Goal: Transaction & Acquisition: Purchase product/service

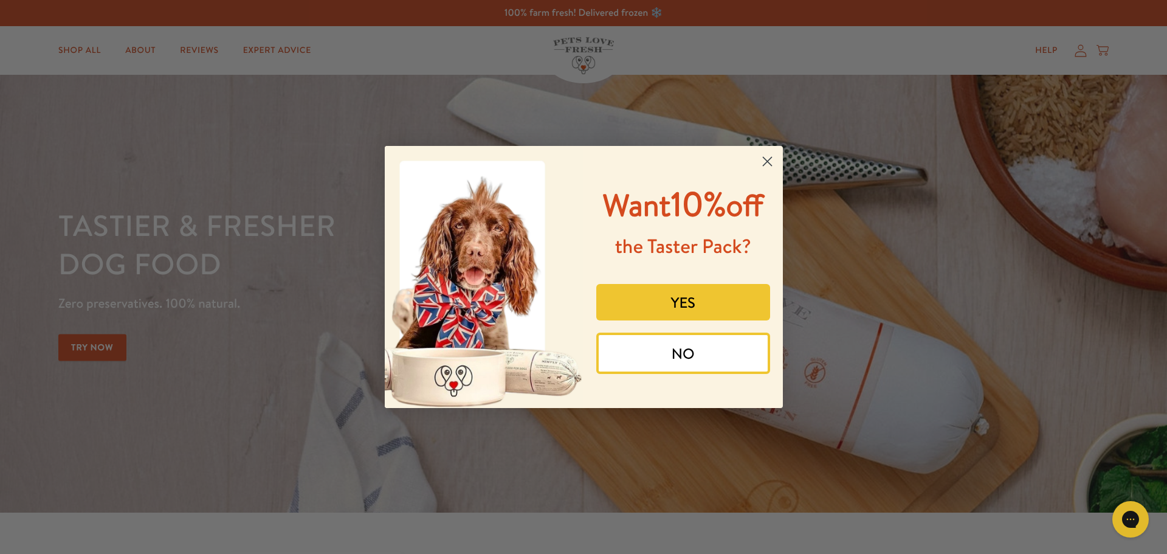
click at [768, 160] on icon "Close dialog" at bounding box center [767, 161] width 9 height 9
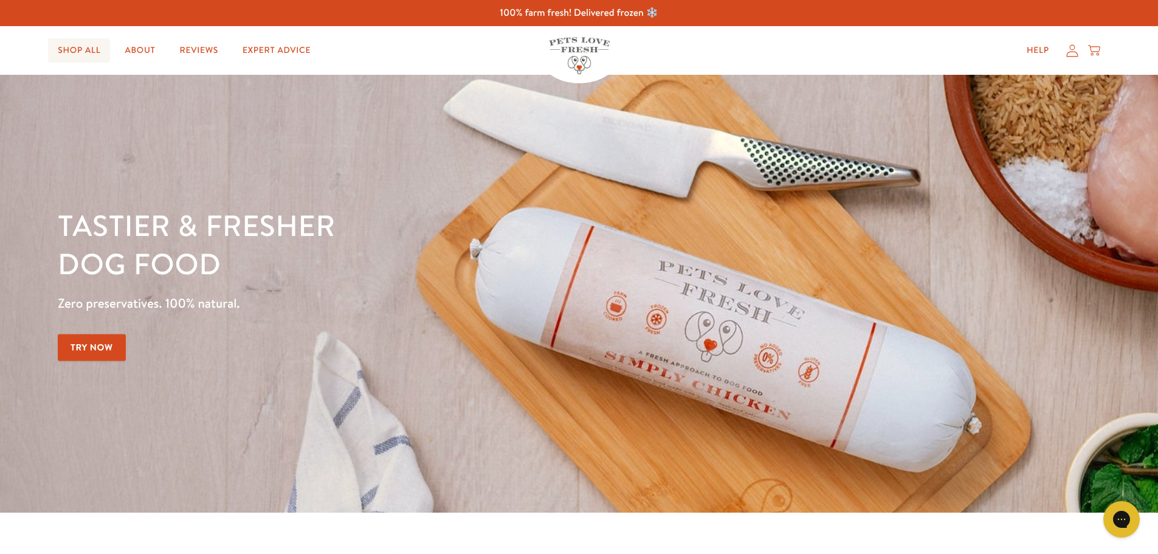
click at [71, 49] on link "Shop All" at bounding box center [79, 50] width 62 height 24
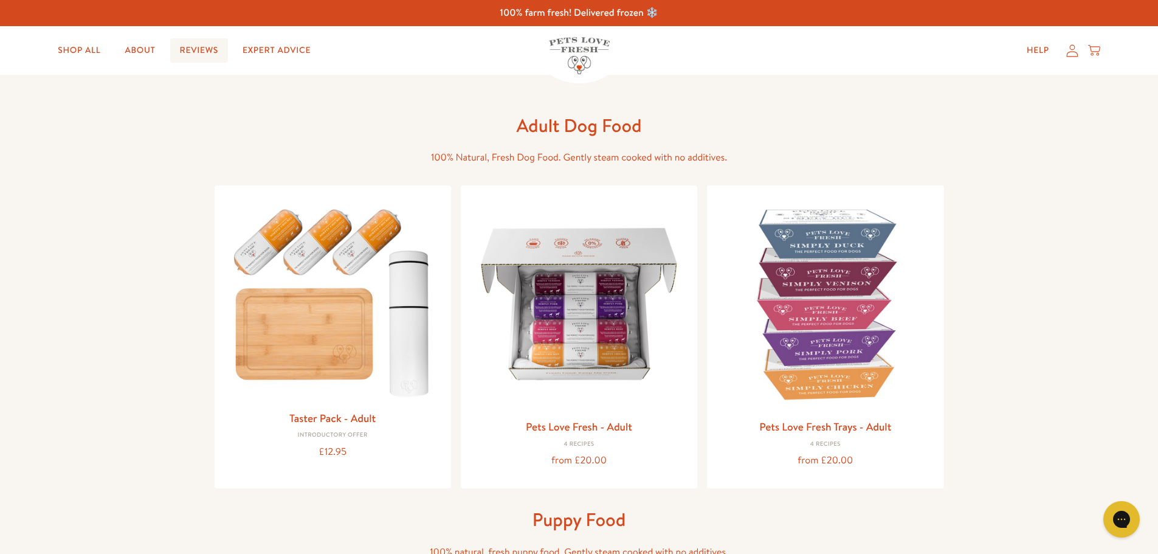
click at [216, 50] on link "Reviews" at bounding box center [199, 50] width 58 height 24
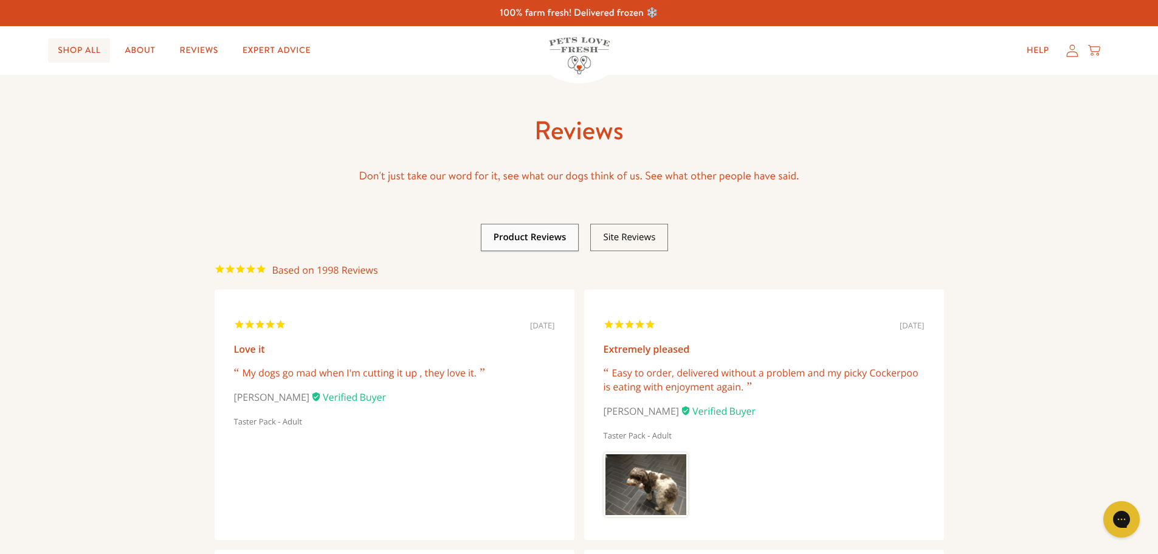
click at [86, 55] on link "Shop All" at bounding box center [79, 50] width 62 height 24
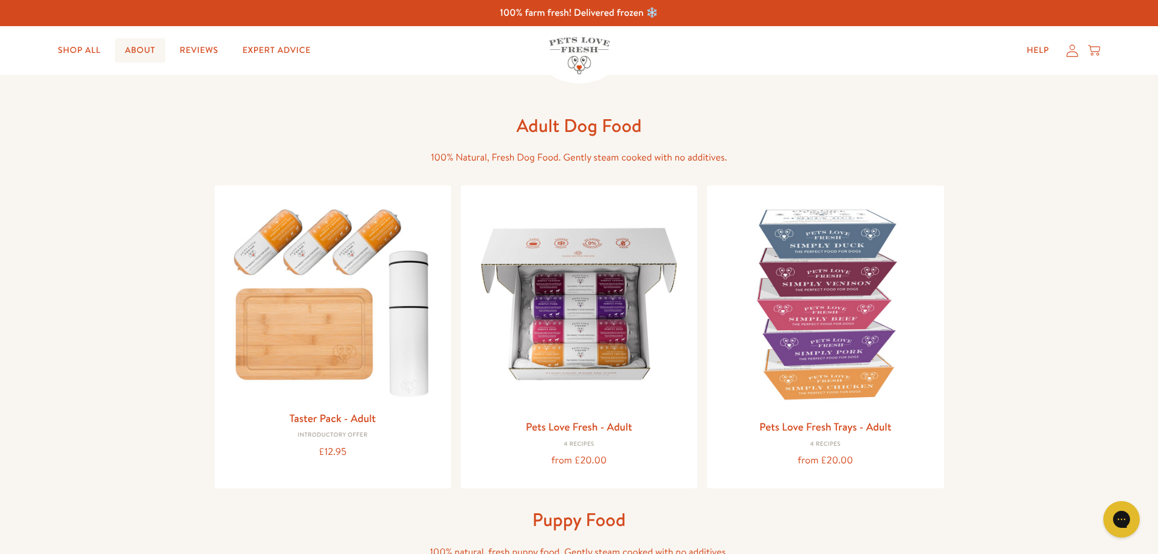
click at [146, 50] on link "About" at bounding box center [140, 50] width 50 height 24
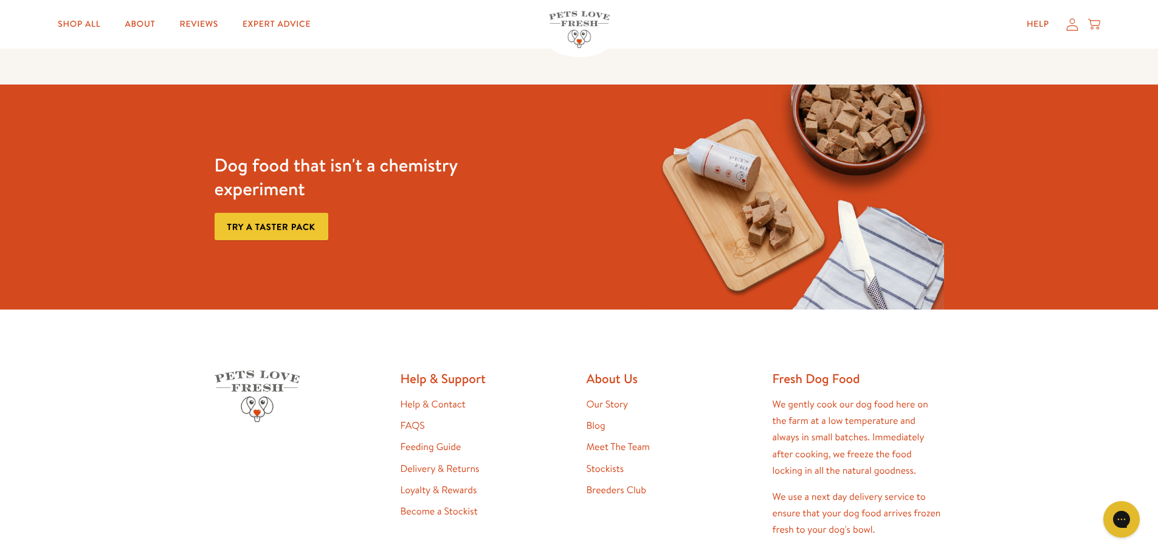
scroll to position [3099, 0]
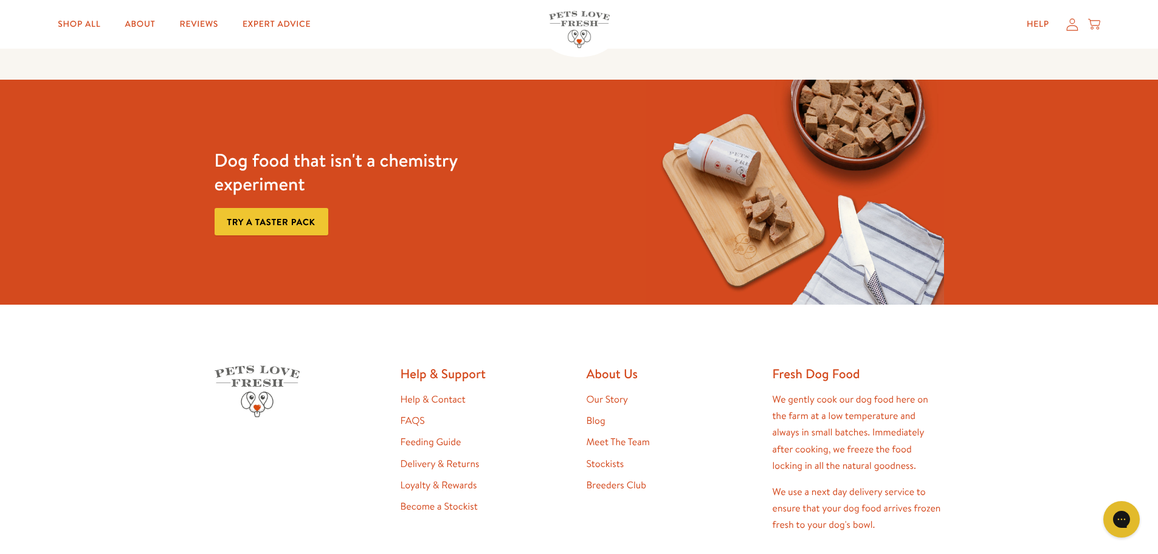
click at [446, 439] on link "Feeding Guide" at bounding box center [430, 441] width 61 height 13
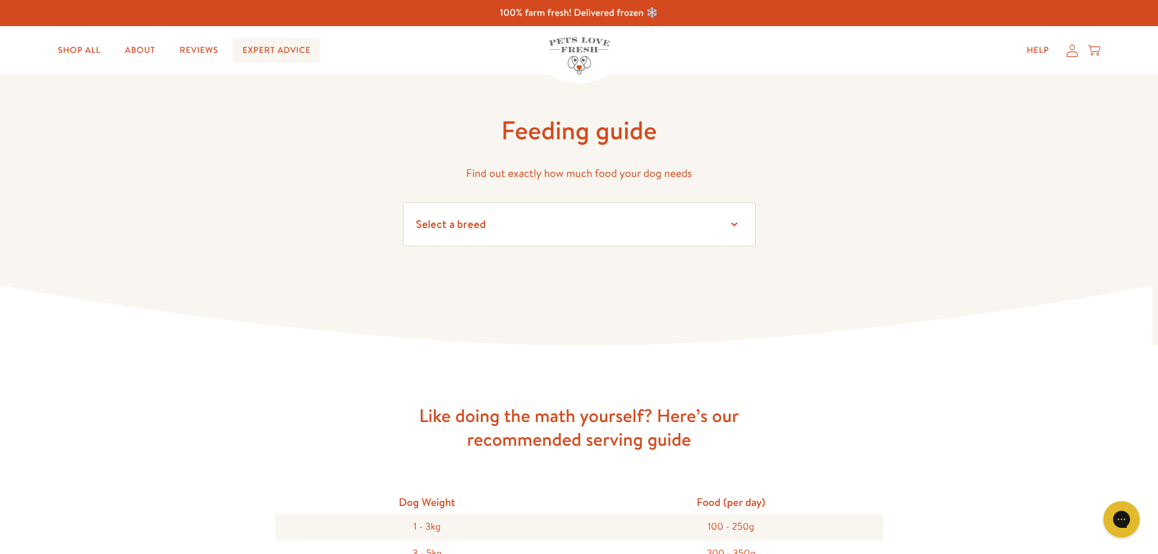
click at [274, 58] on link "Expert Advice" at bounding box center [277, 50] width 88 height 24
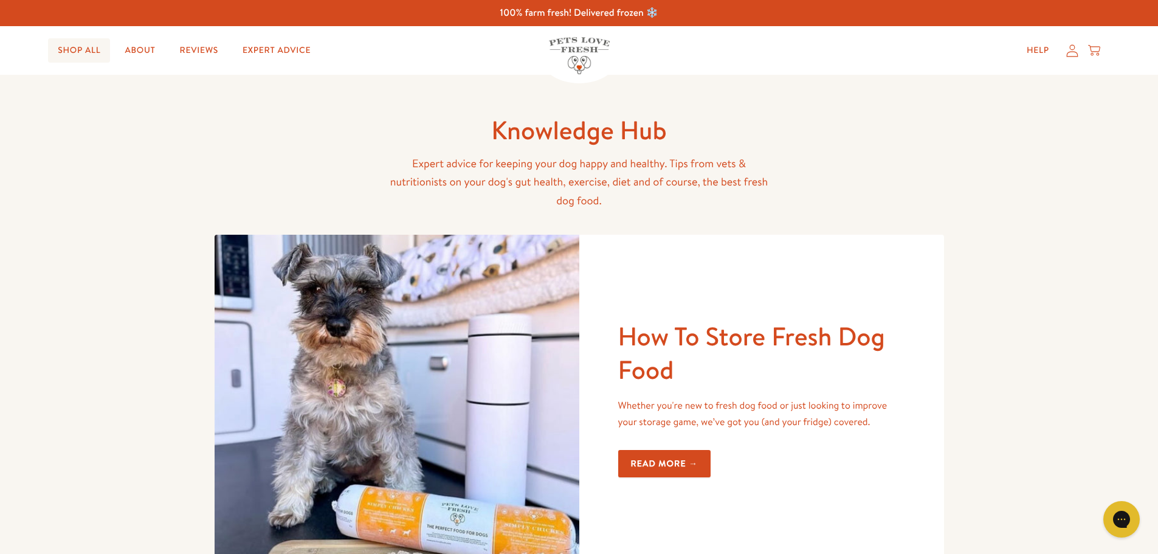
click at [74, 52] on link "Shop All" at bounding box center [79, 50] width 62 height 24
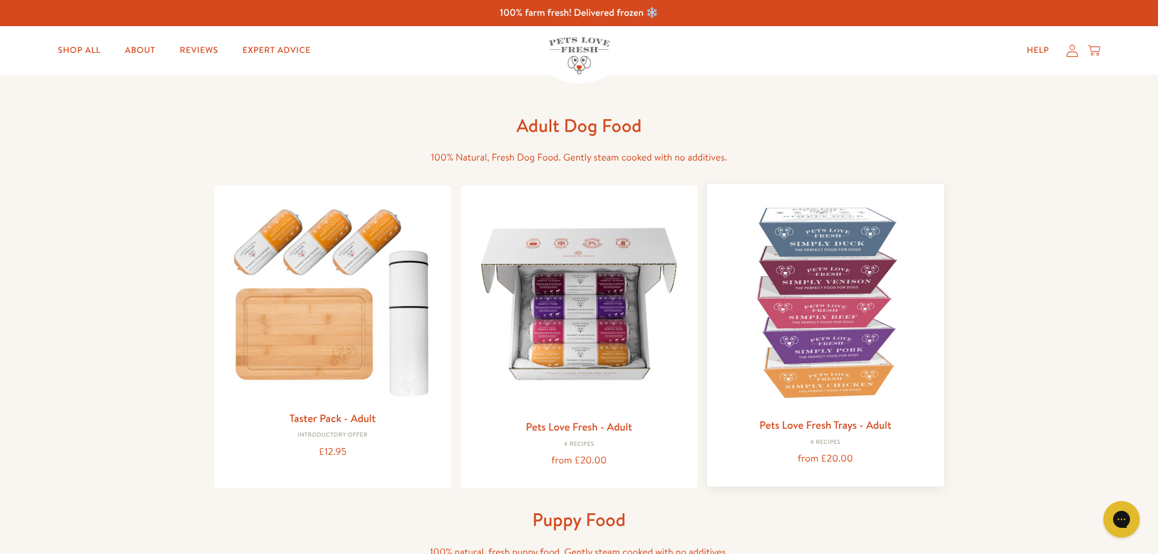
click at [854, 280] on img at bounding box center [824, 301] width 217 height 217
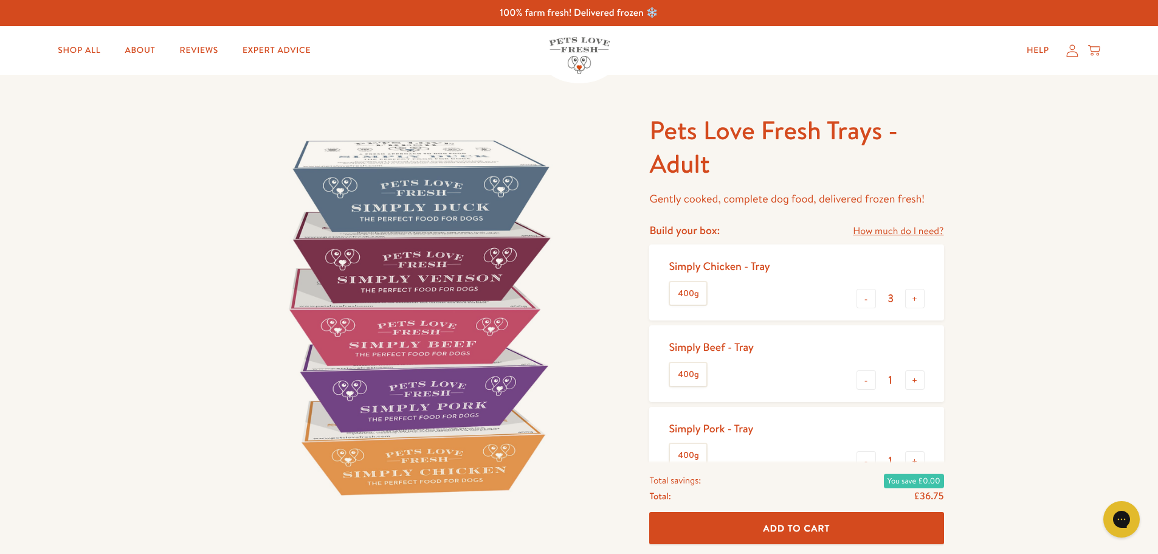
click at [916, 233] on link "How much do I need?" at bounding box center [898, 231] width 91 height 16
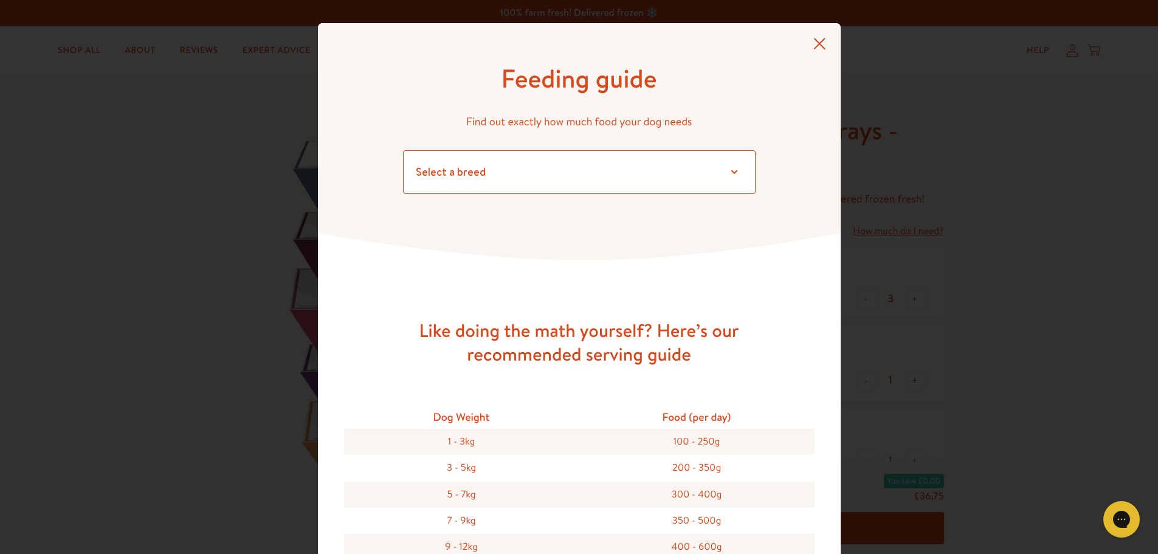
click at [729, 172] on select "Select a breed Affenpinscher Afghan hound Airedale terrier Akita Alaskan Malamu…" at bounding box center [579, 172] width 352 height 44
select select "28"
click at [403, 150] on select "Select a breed Affenpinscher Afghan hound Airedale terrier Akita Alaskan Malamu…" at bounding box center [579, 172] width 352 height 44
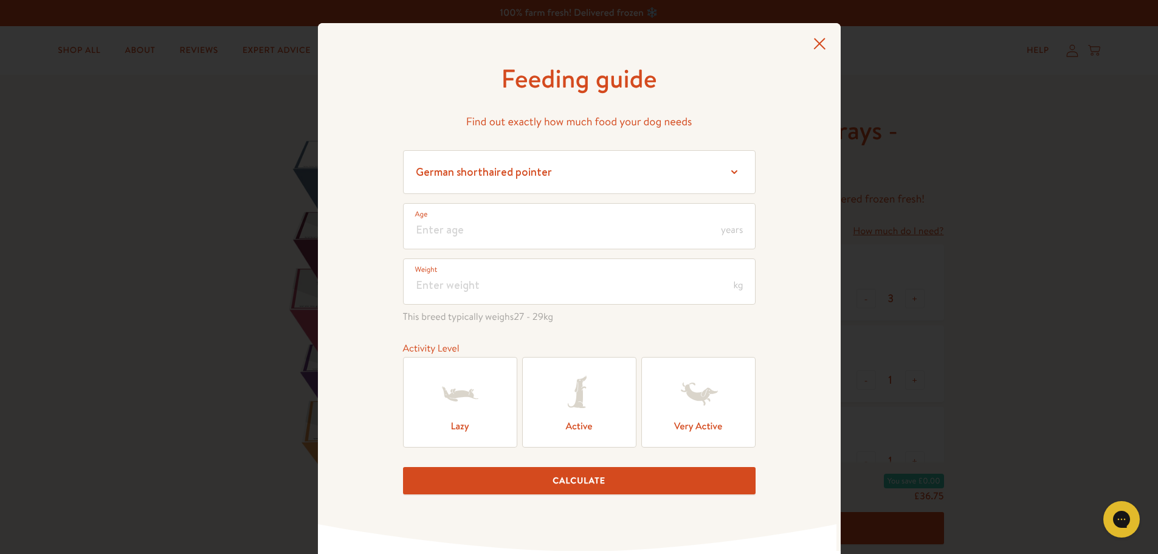
click at [568, 399] on icon at bounding box center [579, 393] width 49 height 49
click at [0, 0] on input "Active" at bounding box center [0, 0] width 0 height 0
click at [473, 226] on input "number" at bounding box center [579, 226] width 352 height 46
click at [488, 283] on input "number" at bounding box center [579, 281] width 352 height 46
click at [484, 228] on input "number" at bounding box center [579, 226] width 352 height 46
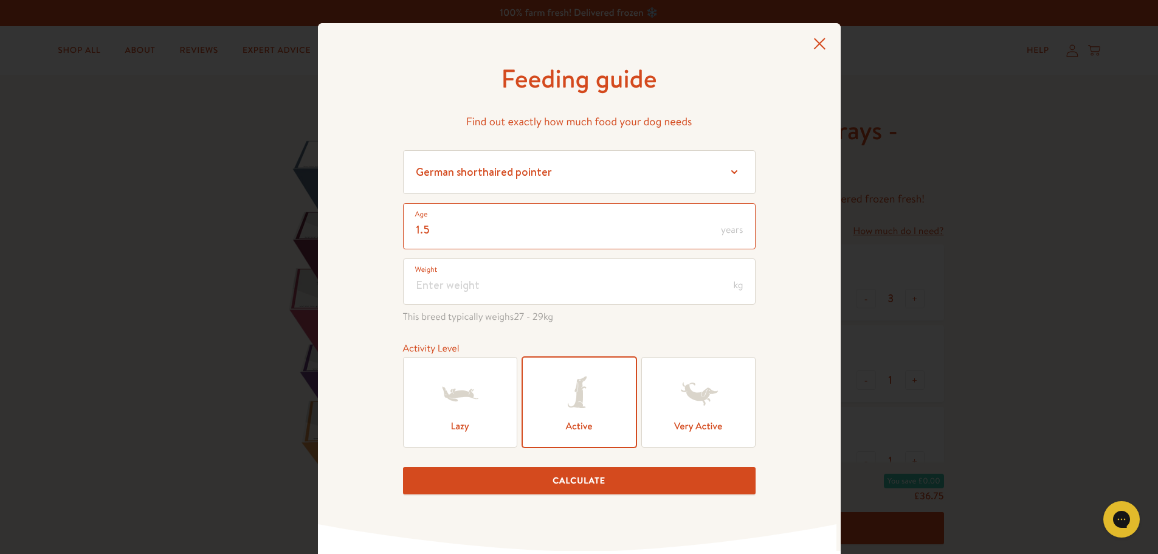
type input "1.5"
click at [478, 284] on input "number" at bounding box center [579, 281] width 352 height 46
type input "18"
click at [606, 489] on button "Calculate" at bounding box center [579, 480] width 352 height 27
click at [507, 236] on input "1.5" at bounding box center [579, 226] width 352 height 46
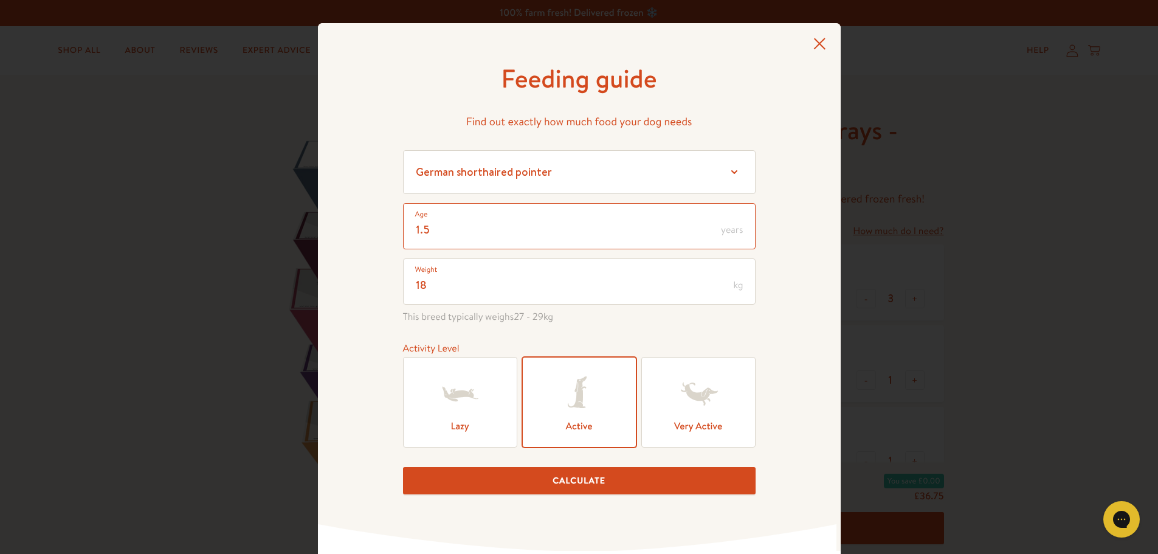
type input "1"
type input "2"
click at [574, 486] on button "Calculate" at bounding box center [579, 480] width 352 height 27
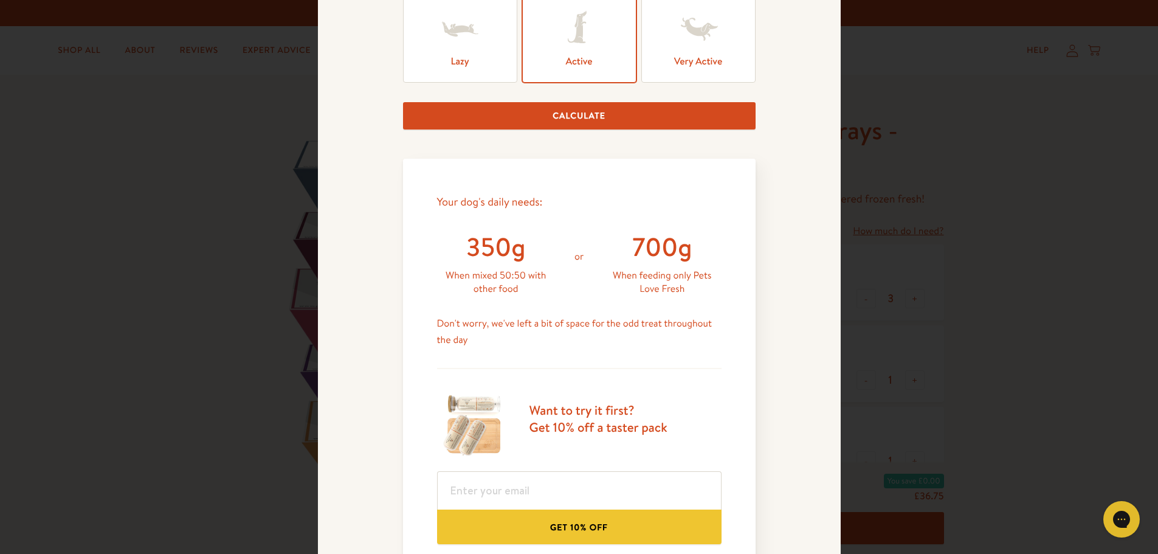
scroll to position [547, 0]
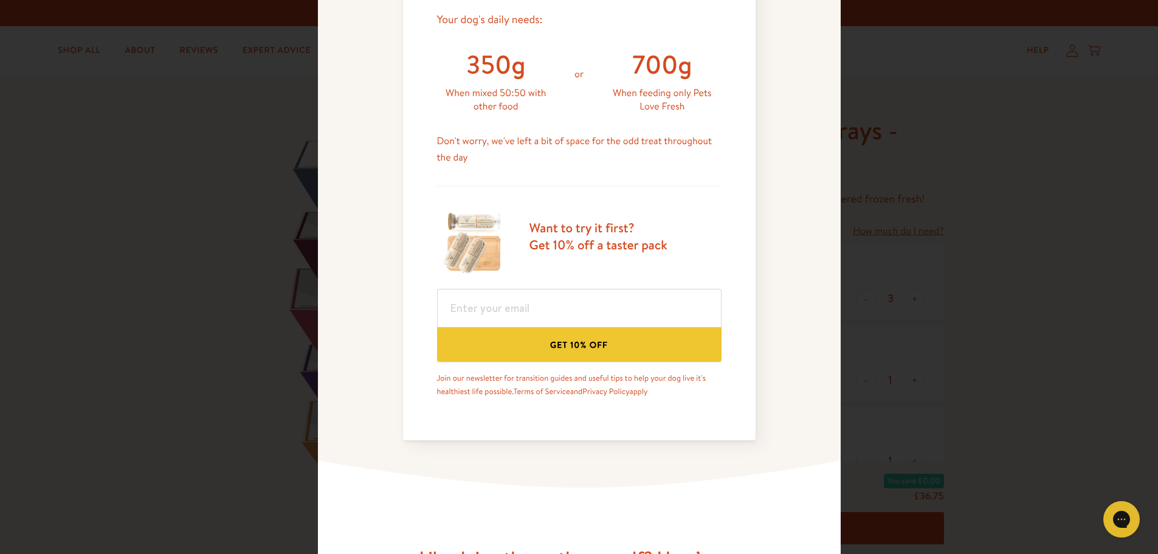
click at [552, 352] on button "Get 10% off" at bounding box center [579, 344] width 284 height 35
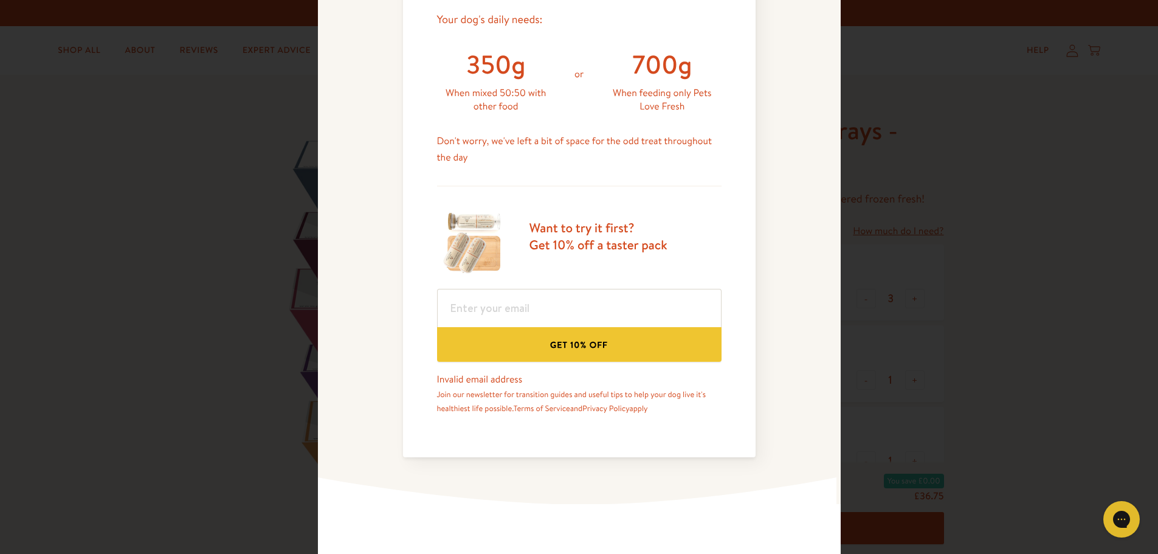
click at [552, 352] on button "Get 10% off" at bounding box center [579, 344] width 284 height 35
click at [530, 304] on input "email" at bounding box center [579, 308] width 284 height 38
type input "victoriacunningham@hotmail.com"
click at [564, 350] on button "Get 10% off" at bounding box center [579, 344] width 284 height 35
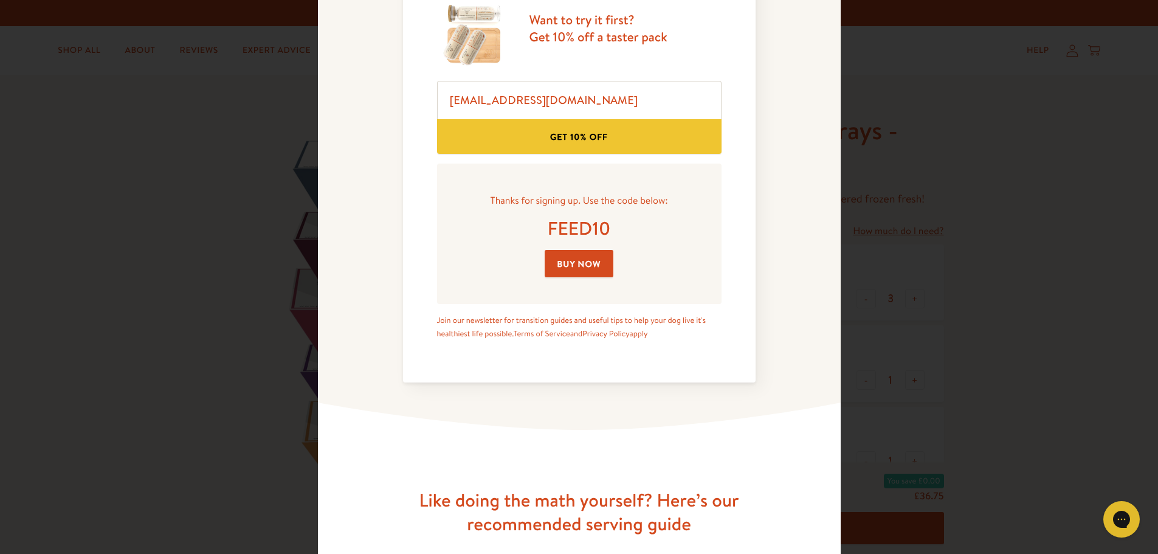
scroll to position [654, 0]
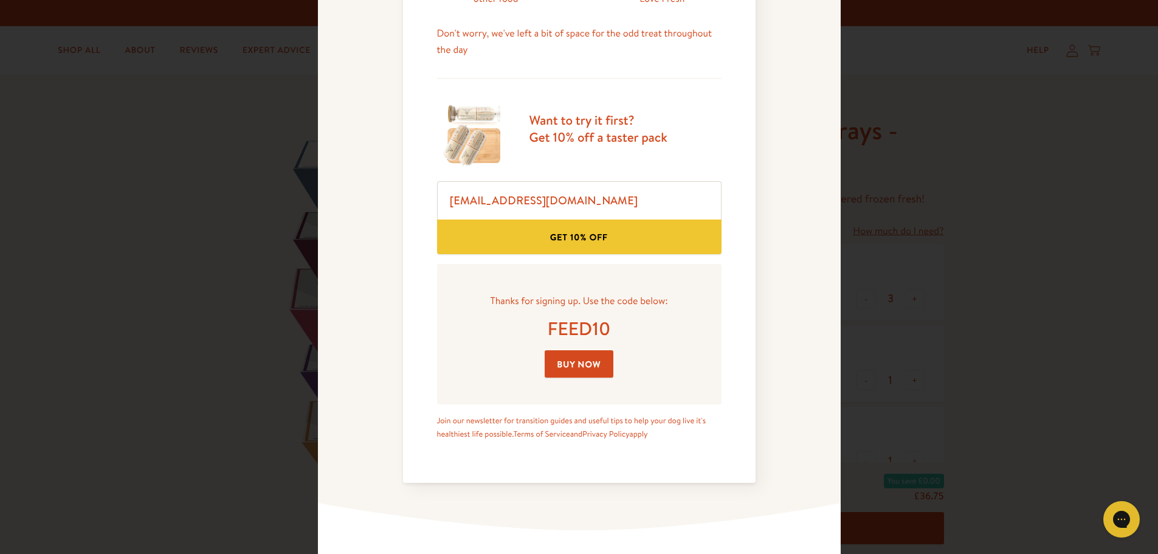
click at [558, 364] on link "Buy Now" at bounding box center [578, 363] width 69 height 27
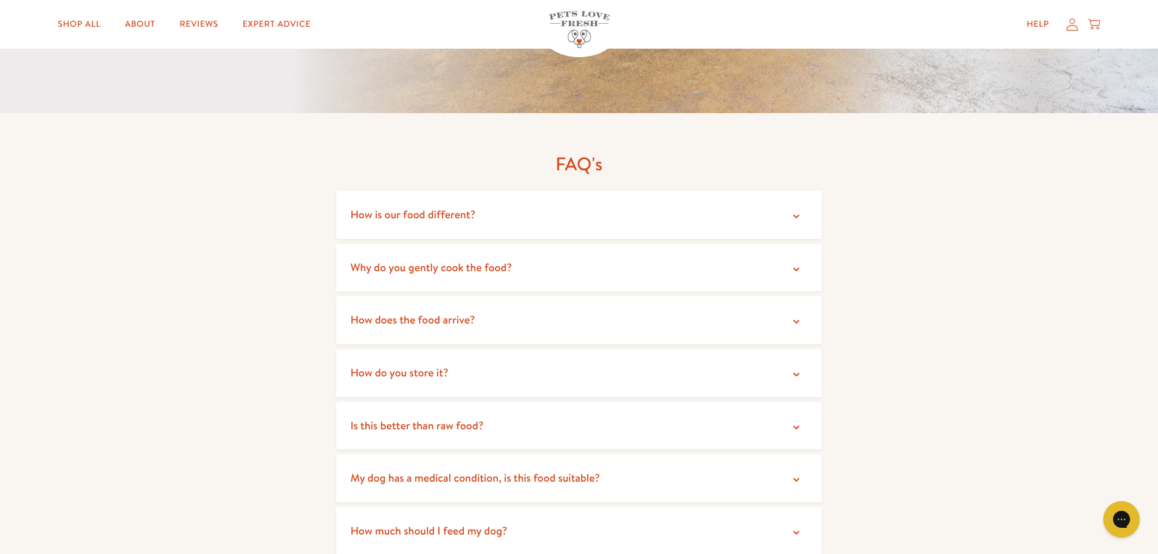
scroll to position [2248, 0]
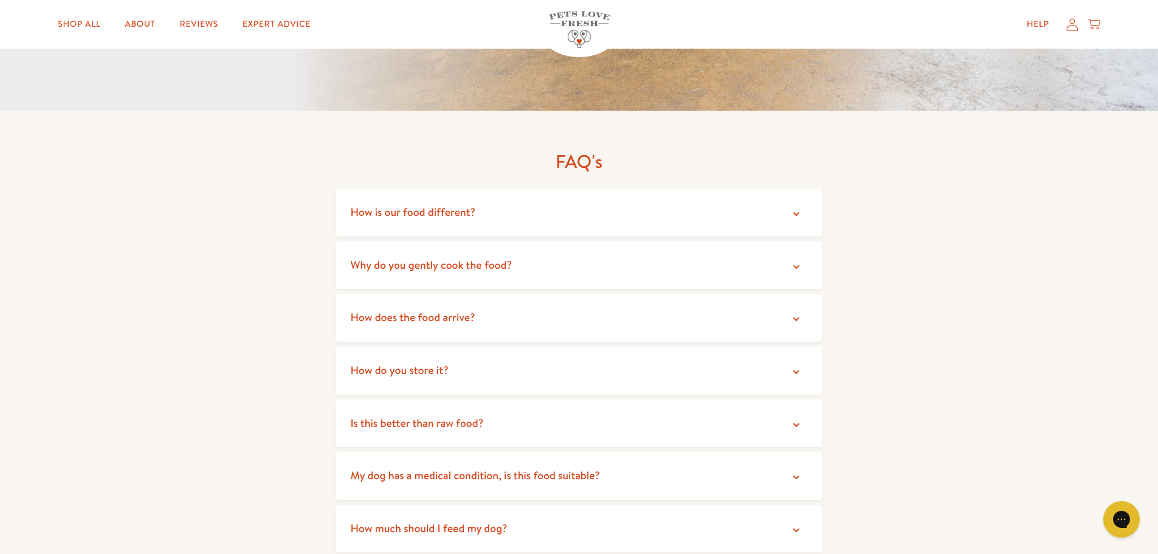
click at [763, 402] on summary "Is this better than raw food?" at bounding box center [579, 423] width 486 height 48
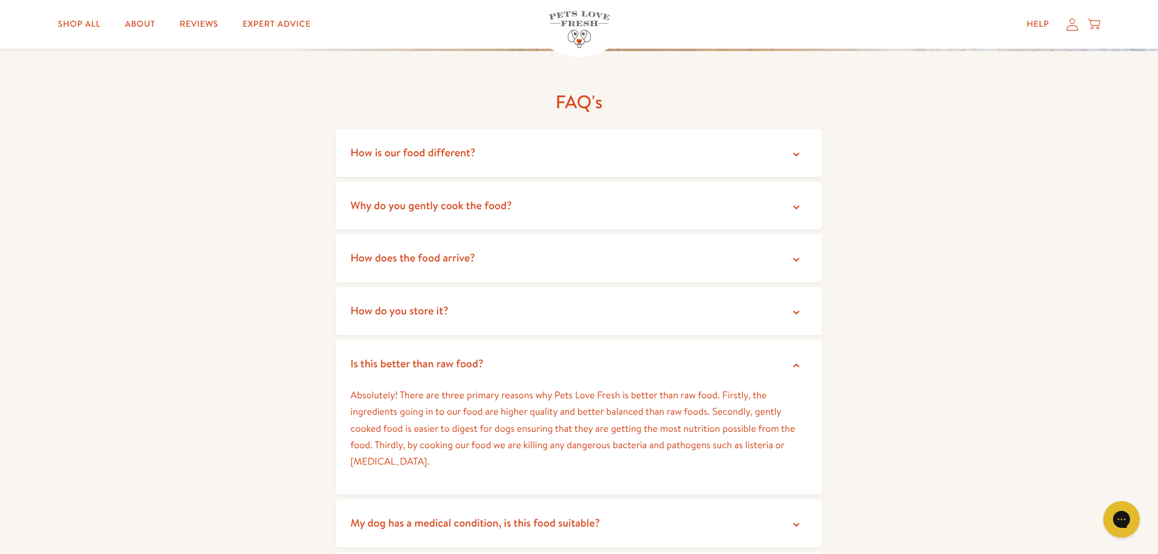
scroll to position [2431, 0]
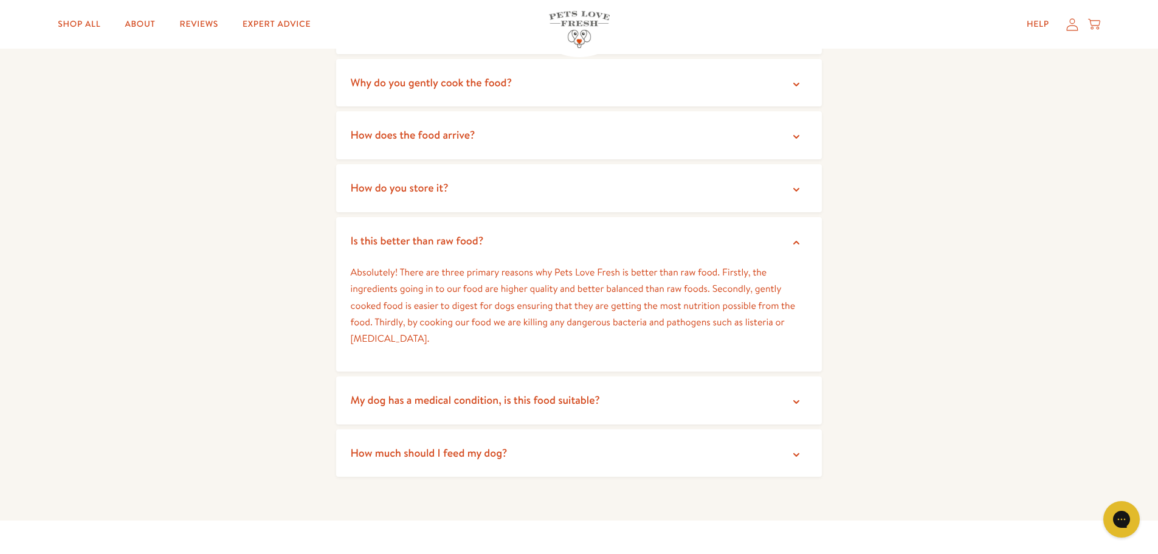
click at [748, 391] on summary "My dog has a medical condition, is this food suitable?" at bounding box center [579, 400] width 486 height 48
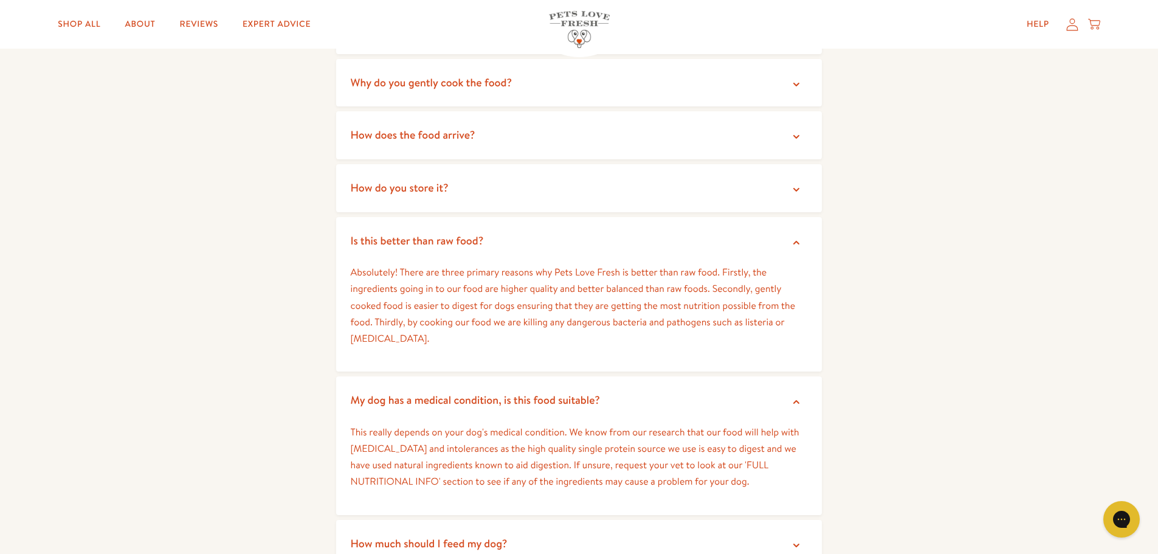
scroll to position [2613, 0]
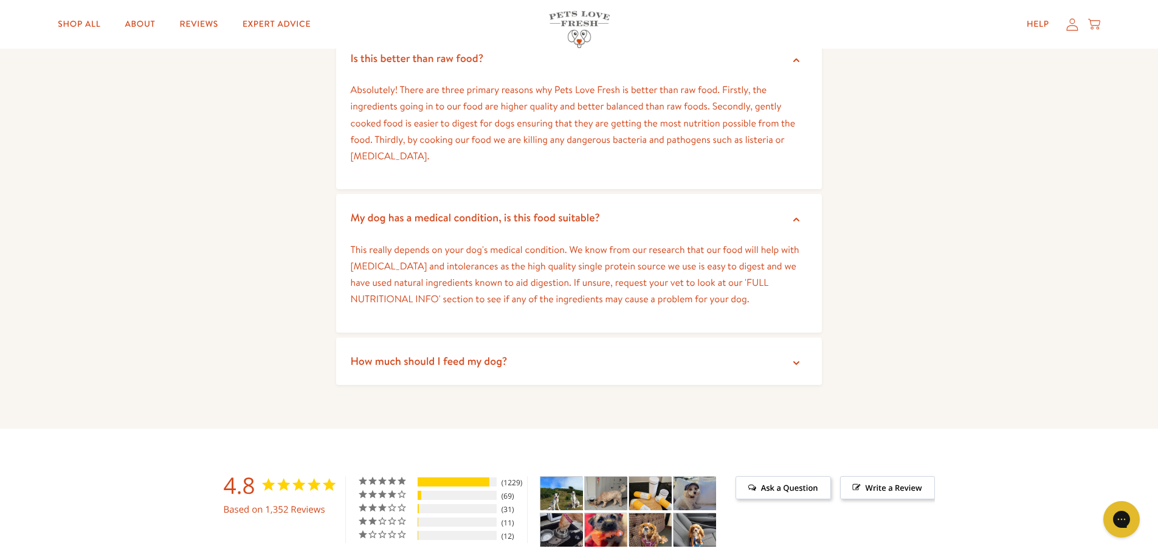
click at [708, 346] on summary "How much should I feed my dog?" at bounding box center [579, 361] width 486 height 48
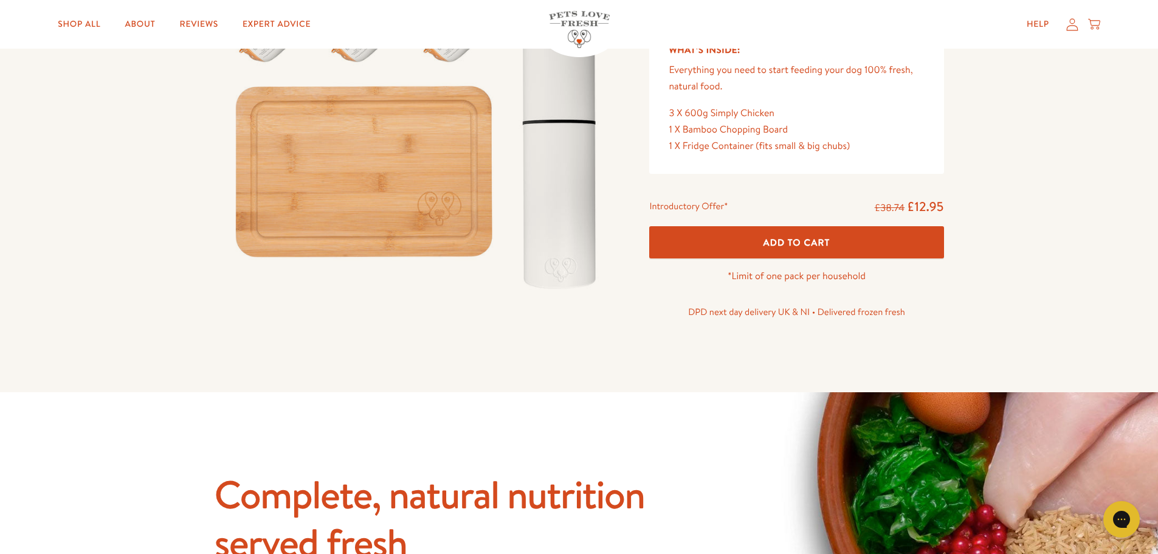
scroll to position [0, 0]
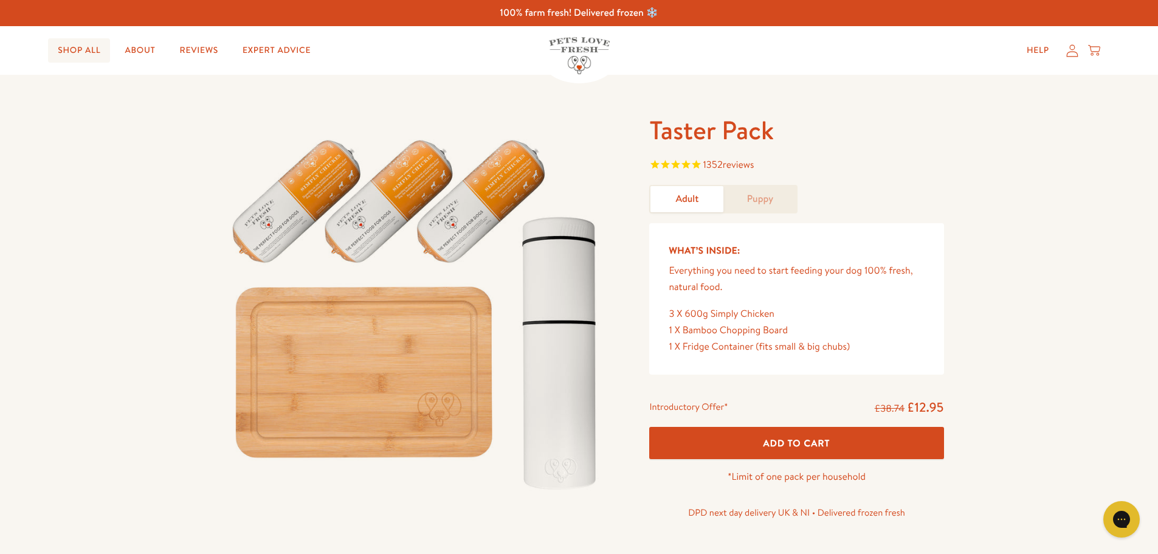
click at [82, 56] on link "Shop All" at bounding box center [79, 50] width 62 height 24
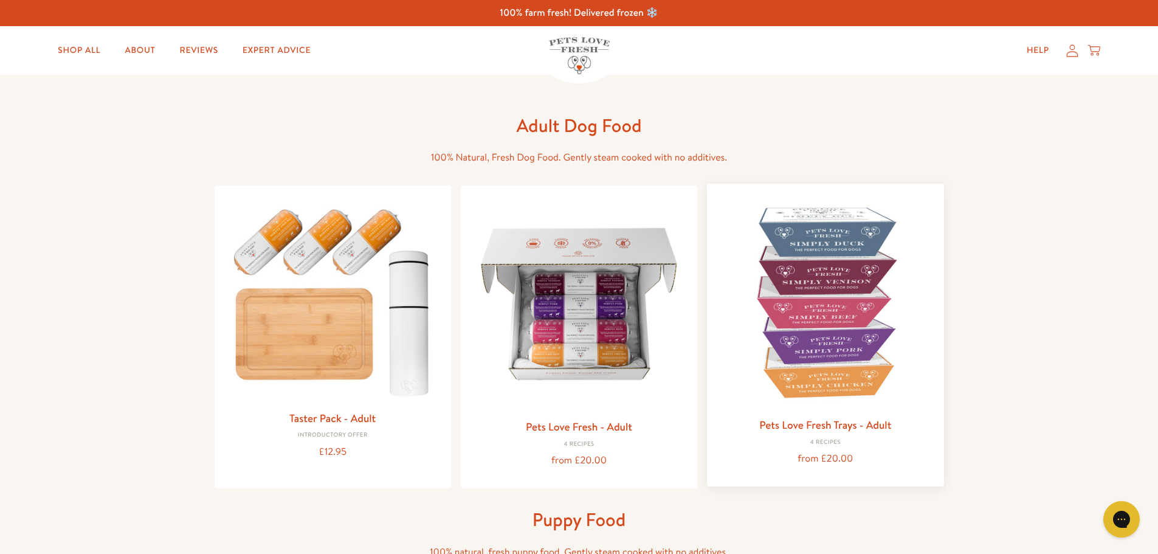
click at [863, 418] on link "Pets Love Fresh Trays - Adult" at bounding box center [825, 424] width 132 height 15
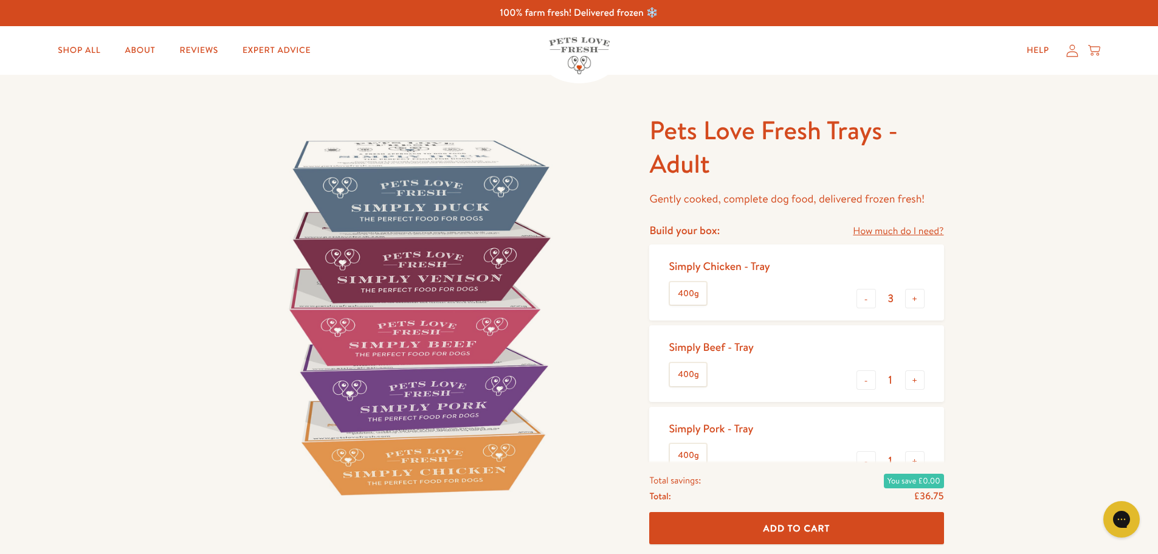
click at [910, 228] on link "How much do I need?" at bounding box center [898, 231] width 91 height 16
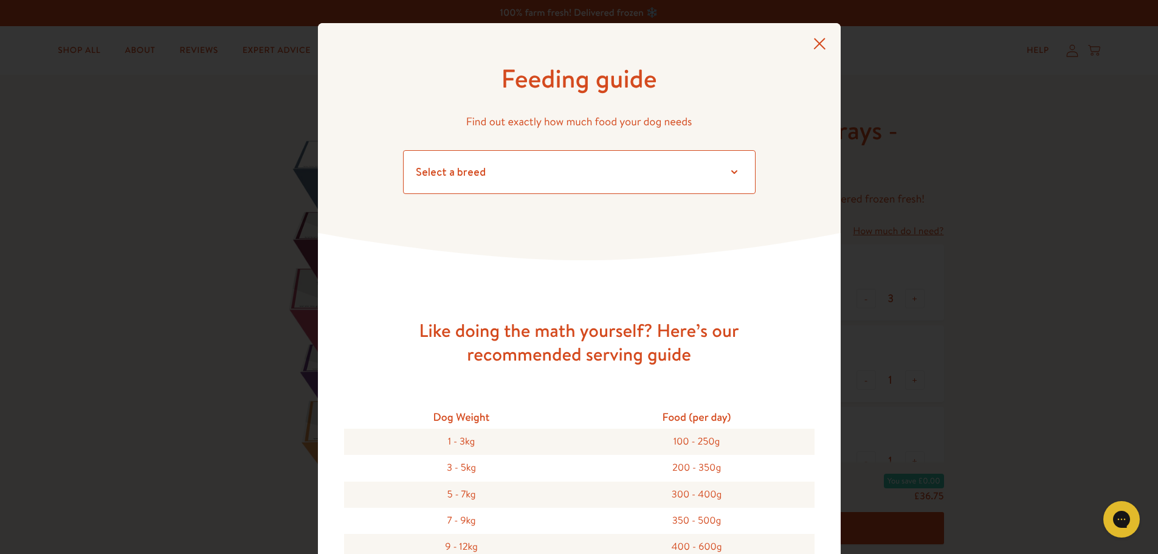
click at [609, 171] on select "Select a breed Affenpinscher Afghan hound Airedale terrier Akita Alaskan Malamu…" at bounding box center [579, 172] width 352 height 44
select select "28"
click at [403, 150] on select "Select a breed Affenpinscher Afghan hound Airedale terrier Akita Alaskan Malamu…" at bounding box center [579, 172] width 352 height 44
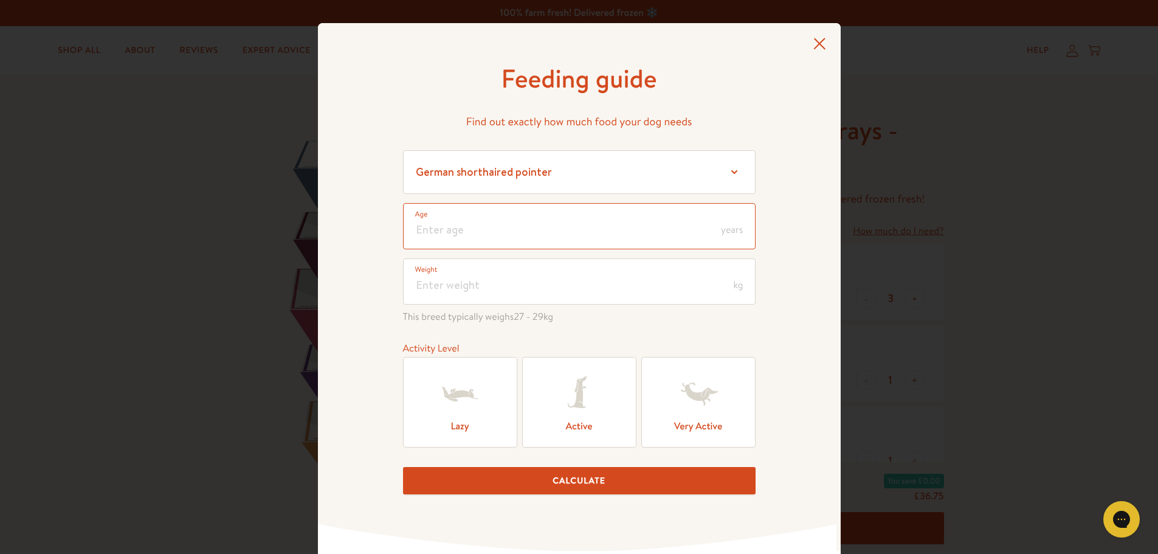
click at [460, 234] on input "number" at bounding box center [579, 226] width 352 height 46
type input "2"
click at [429, 280] on input "number" at bounding box center [579, 281] width 352 height 46
type input "18"
click at [583, 421] on label "Active" at bounding box center [579, 402] width 114 height 91
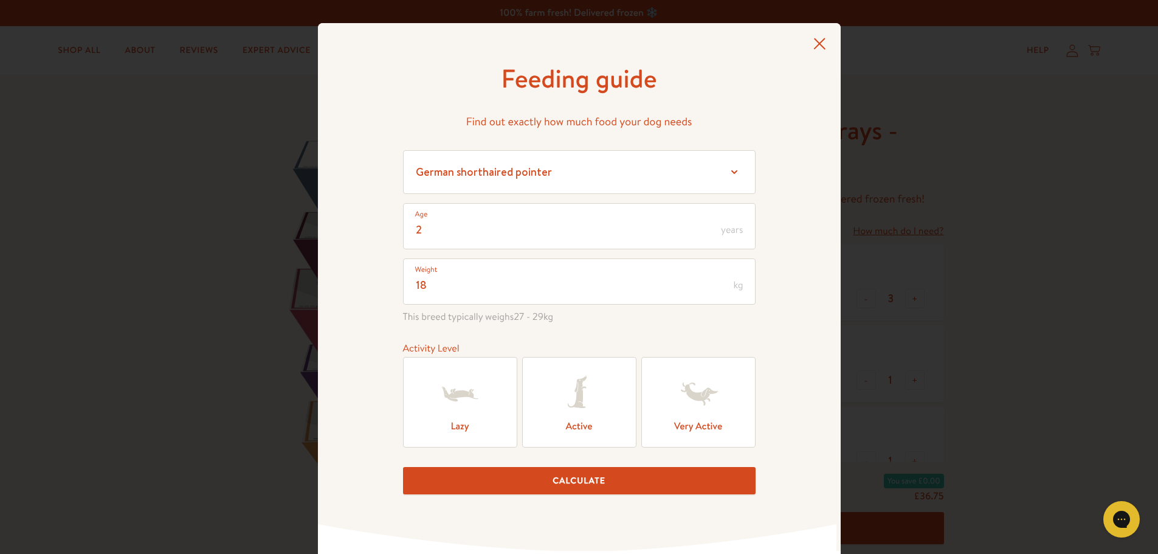
click at [0, 0] on input "Active" at bounding box center [0, 0] width 0 height 0
click at [619, 470] on button "Calculate" at bounding box center [579, 480] width 352 height 27
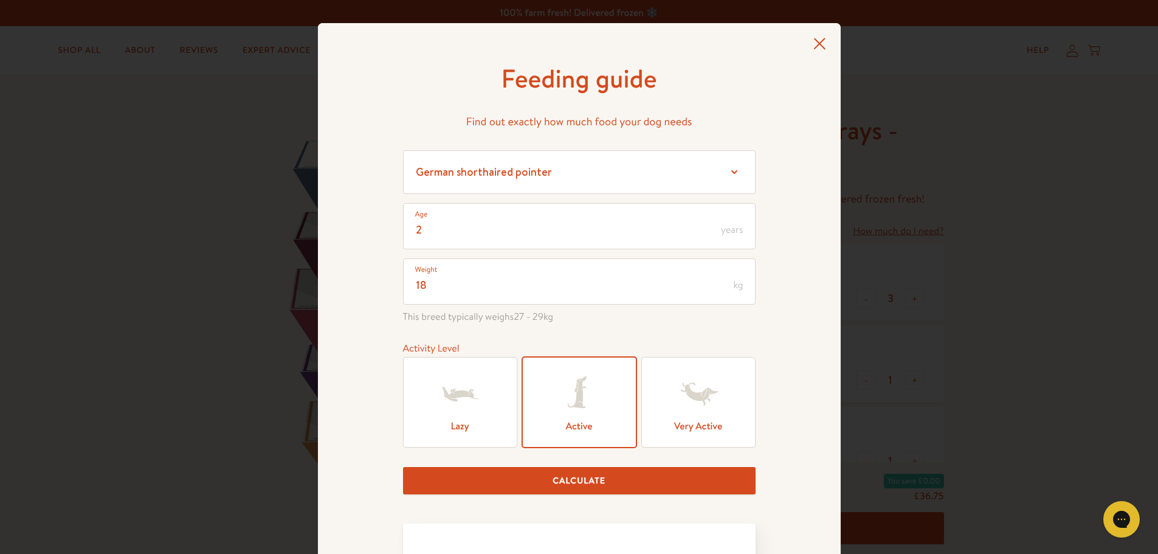
click at [660, 478] on button "Calculate" at bounding box center [579, 480] width 352 height 27
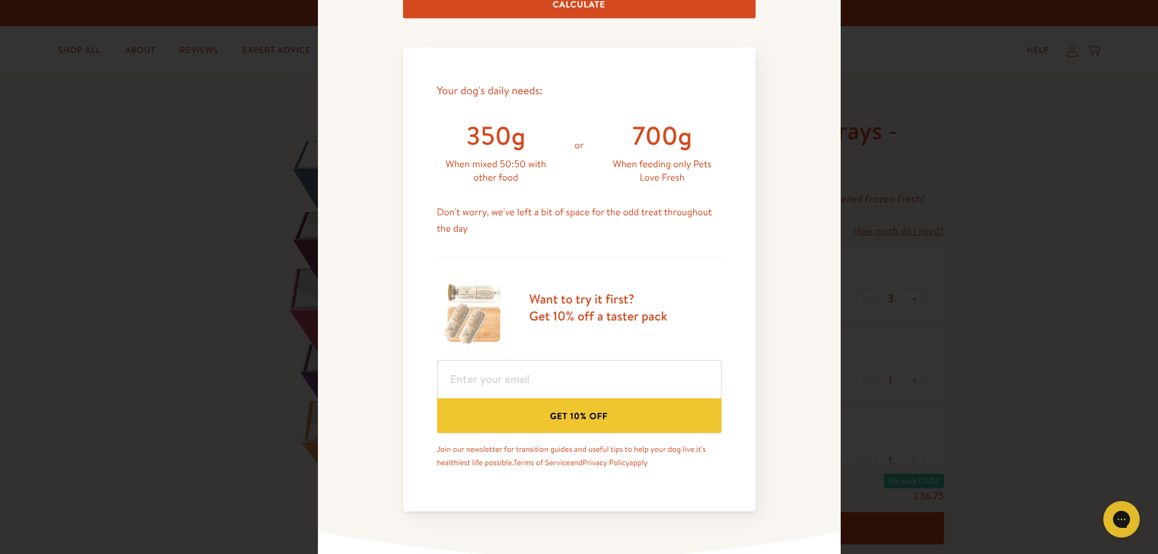
scroll to position [478, 0]
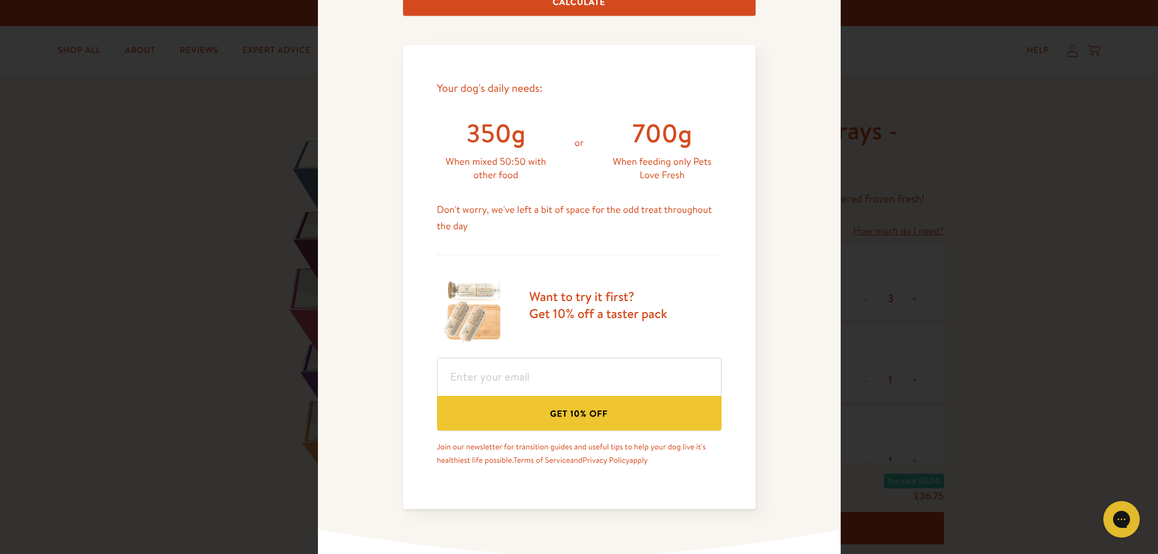
click at [636, 154] on div "700g When feeding only Pets Love Fresh" at bounding box center [662, 154] width 118 height 75
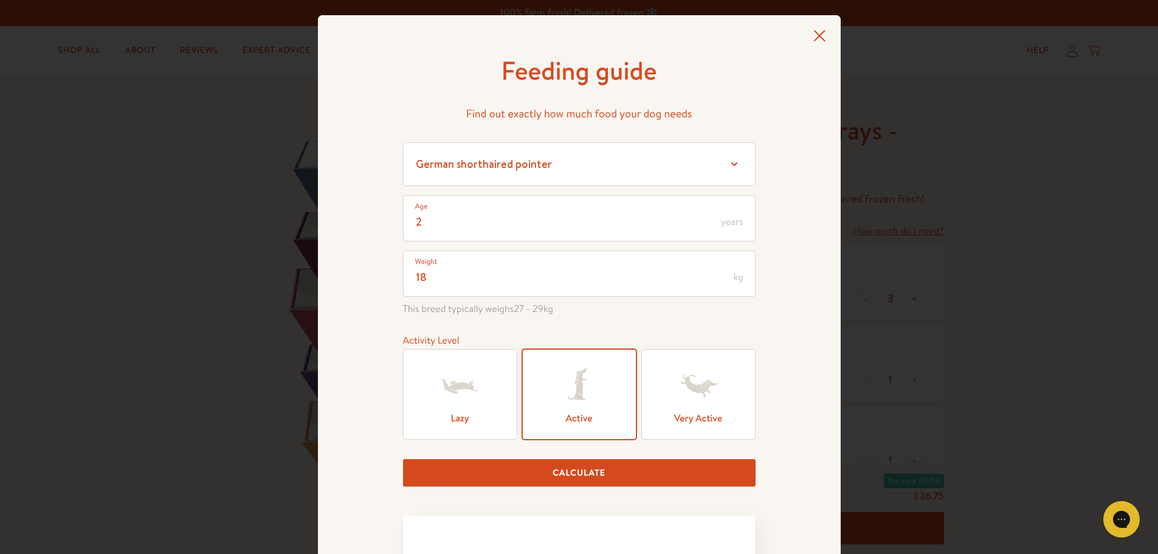
scroll to position [0, 0]
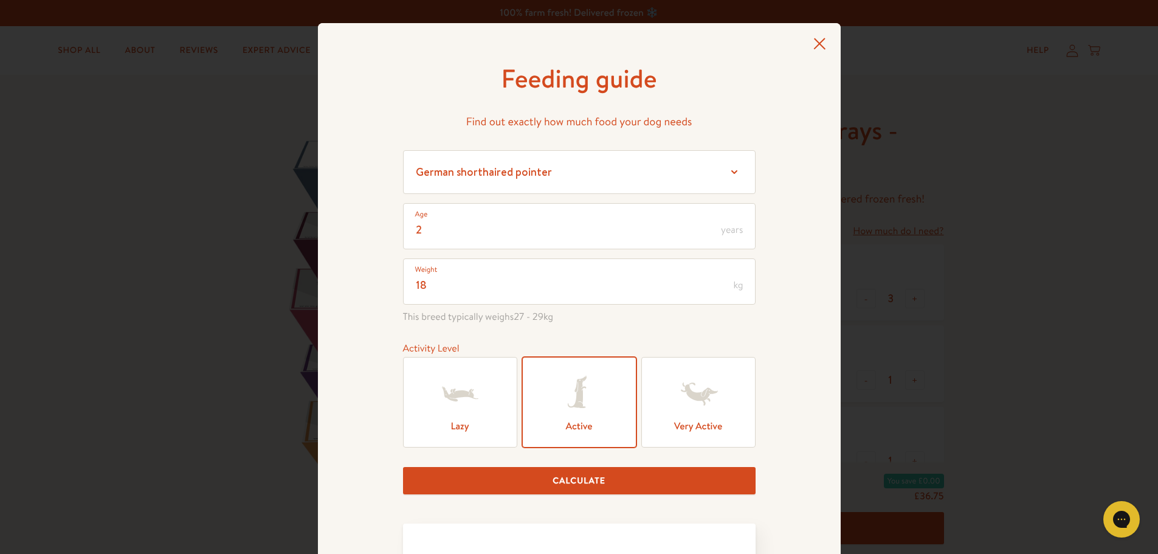
click at [817, 48] on icon at bounding box center [819, 44] width 13 height 12
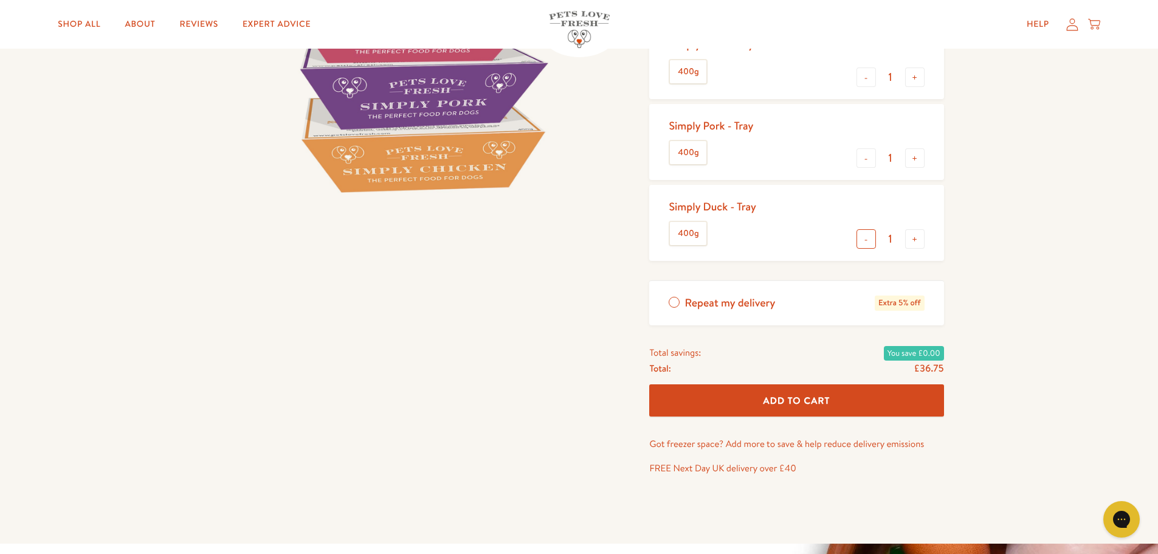
scroll to position [304, 0]
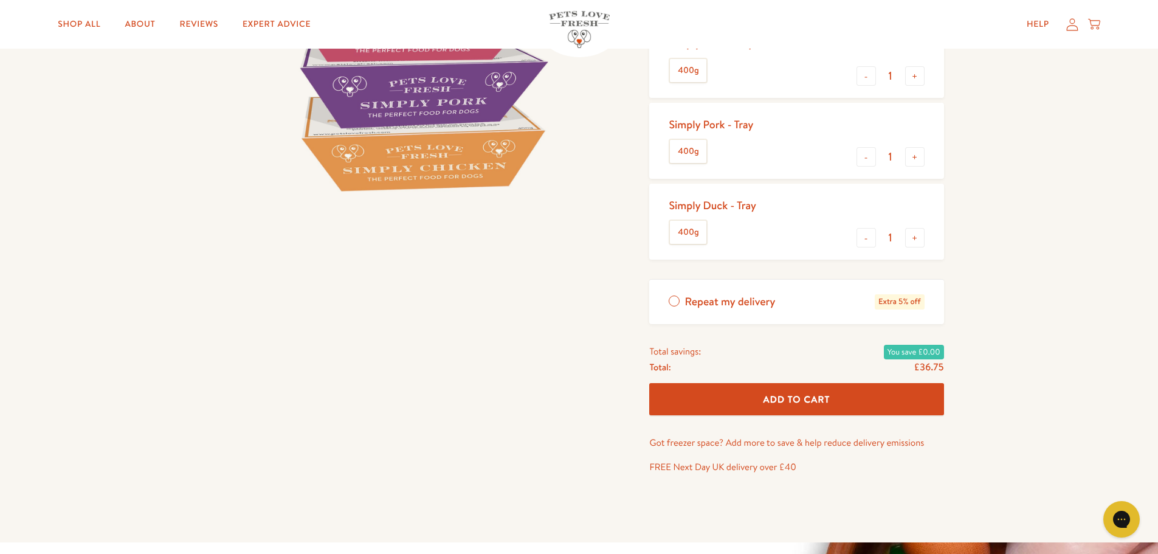
click at [908, 302] on span "Extra 5% off" at bounding box center [898, 301] width 49 height 15
click at [0, 0] on input "Repeat my delivery Extra 5% off" at bounding box center [0, 0] width 0 height 0
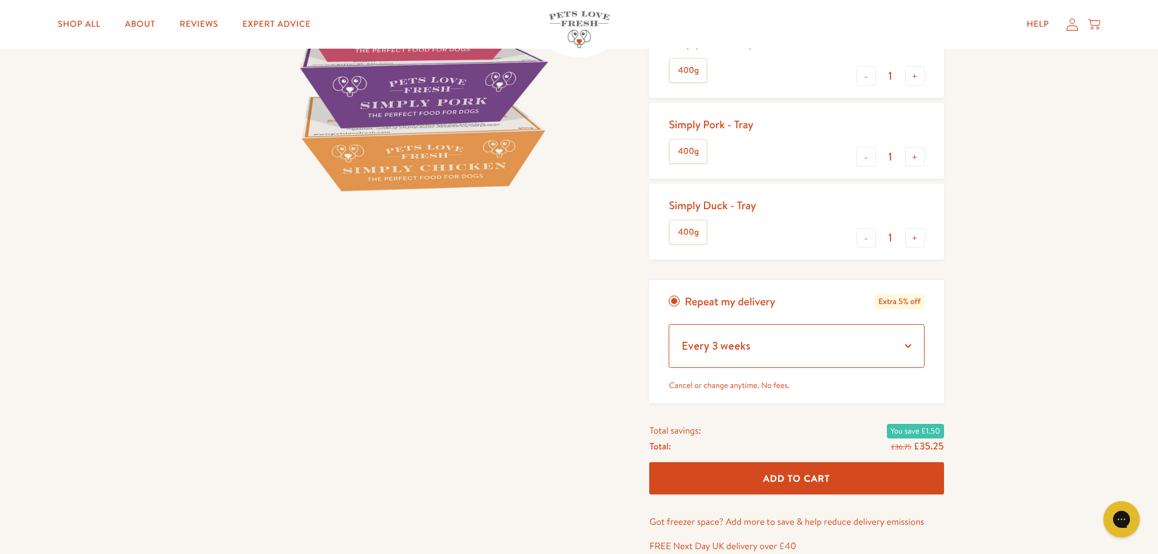
click at [905, 348] on select "Every 3 weeks Every 5 weeks Every 4 weeks Every 6 weeks" at bounding box center [795, 346] width 255 height 44
select select "Every 4 weeks"
click at [668, 324] on select "Every 3 weeks Every 5 weeks Every 4 weeks Every 6 weeks" at bounding box center [795, 346] width 255 height 44
click at [867, 484] on button "Add To Cart" at bounding box center [796, 478] width 294 height 32
